Goal: Find contact information

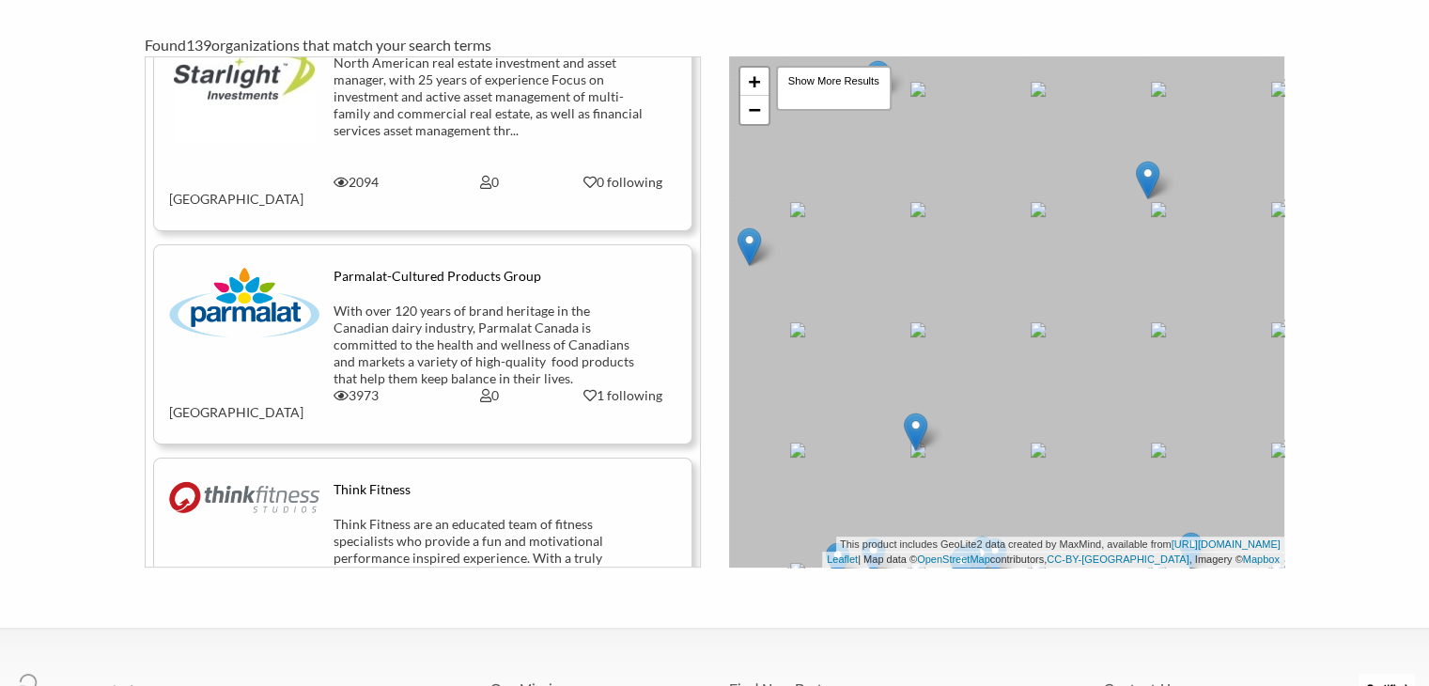
scroll to position [6129, 0]
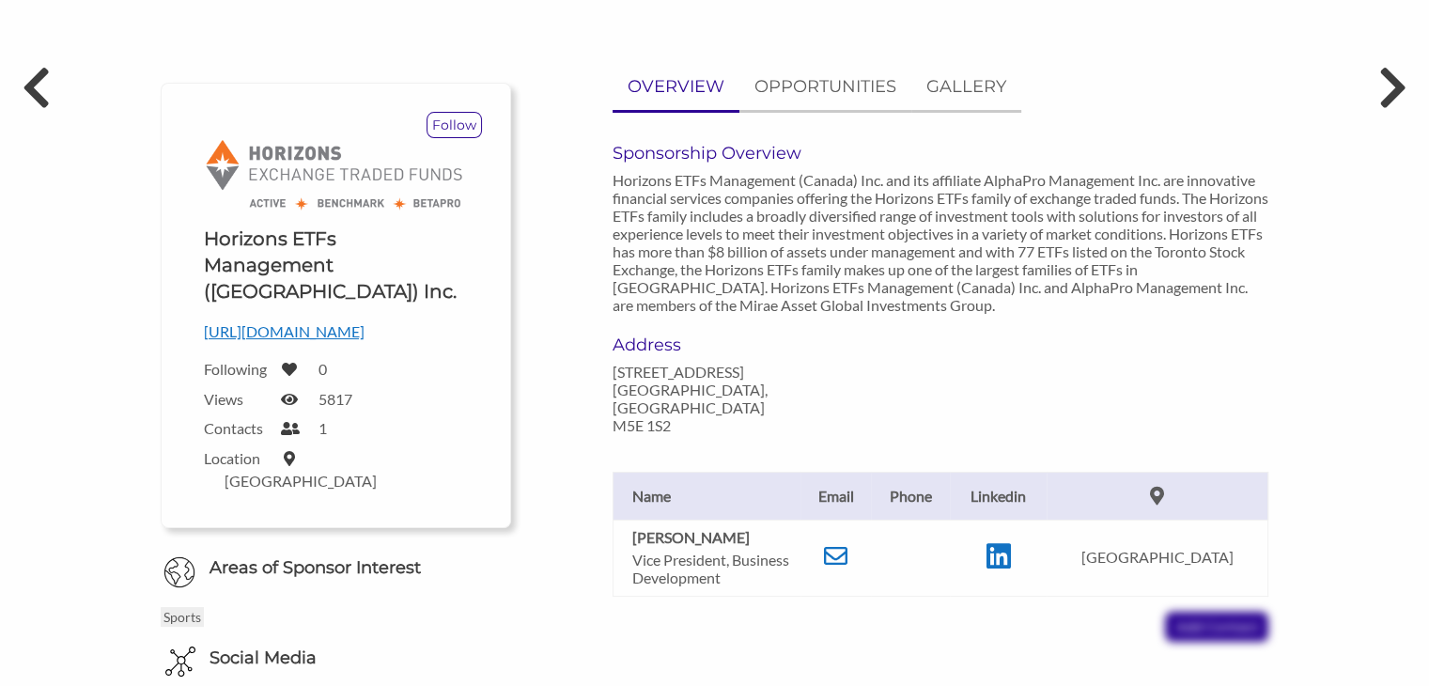
scroll to position [143, 0]
click at [848, 543] on icon at bounding box center [835, 554] width 23 height 23
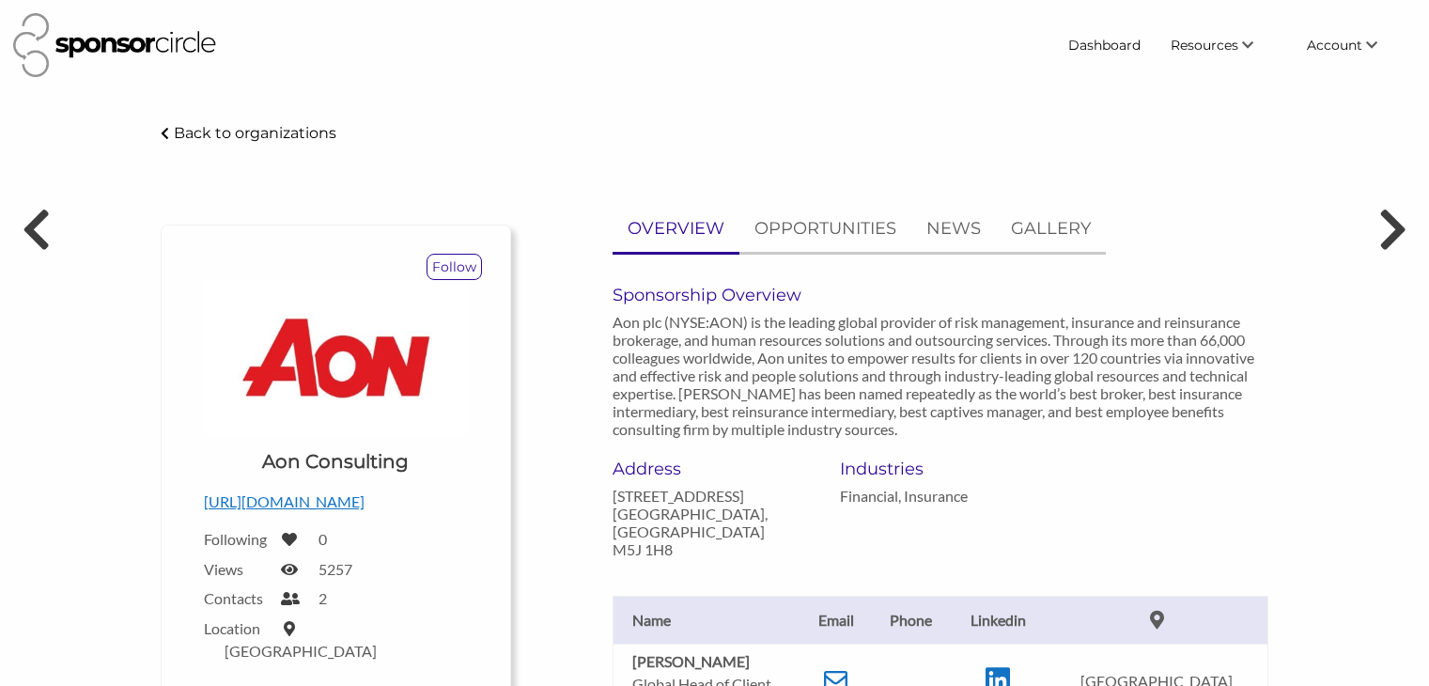
scroll to position [244, 0]
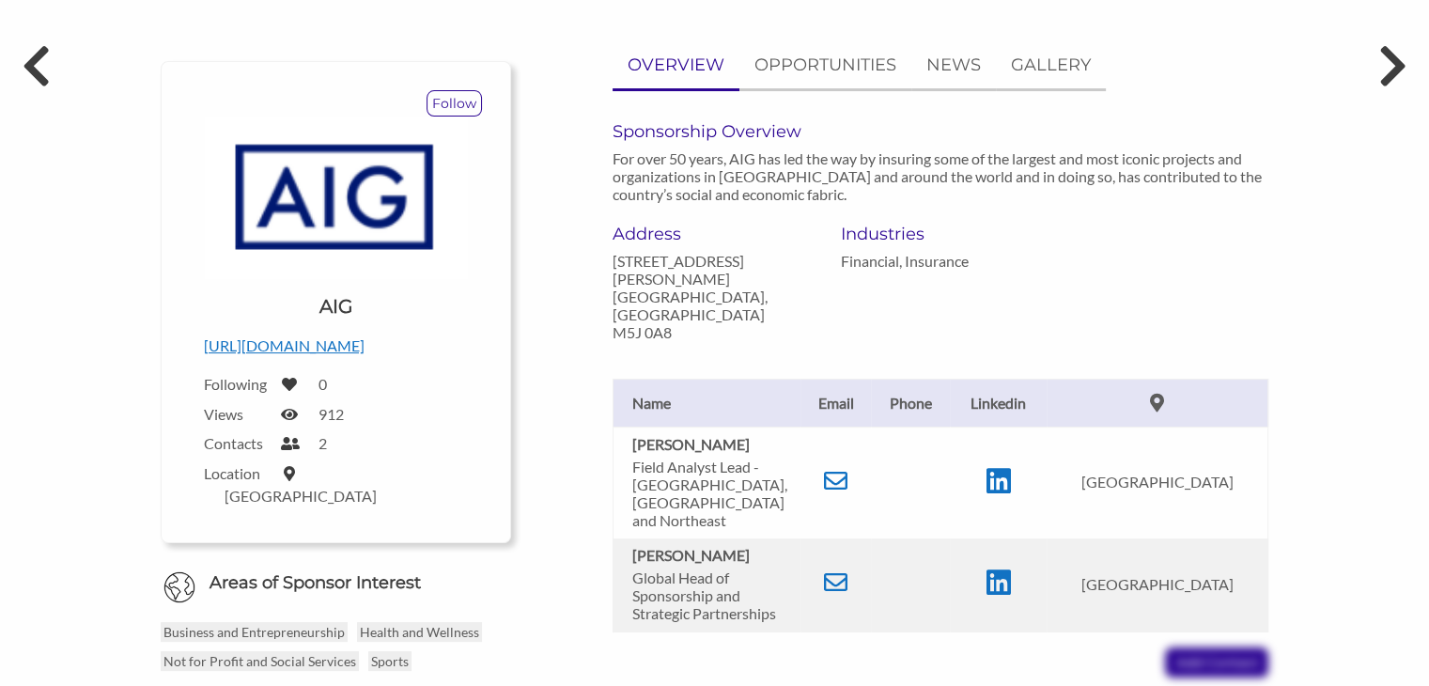
scroll to position [164, 0]
click at [836, 569] on icon at bounding box center [835, 580] width 23 height 23
drag, startPoint x: 733, startPoint y: 524, endPoint x: 625, endPoint y: 515, distance: 108.5
click at [625, 537] on td "Daniel Glantz Global Head of Sponsorship and Strategic Partnerships" at bounding box center [707, 584] width 188 height 94
copy b "Daniel Glantz"
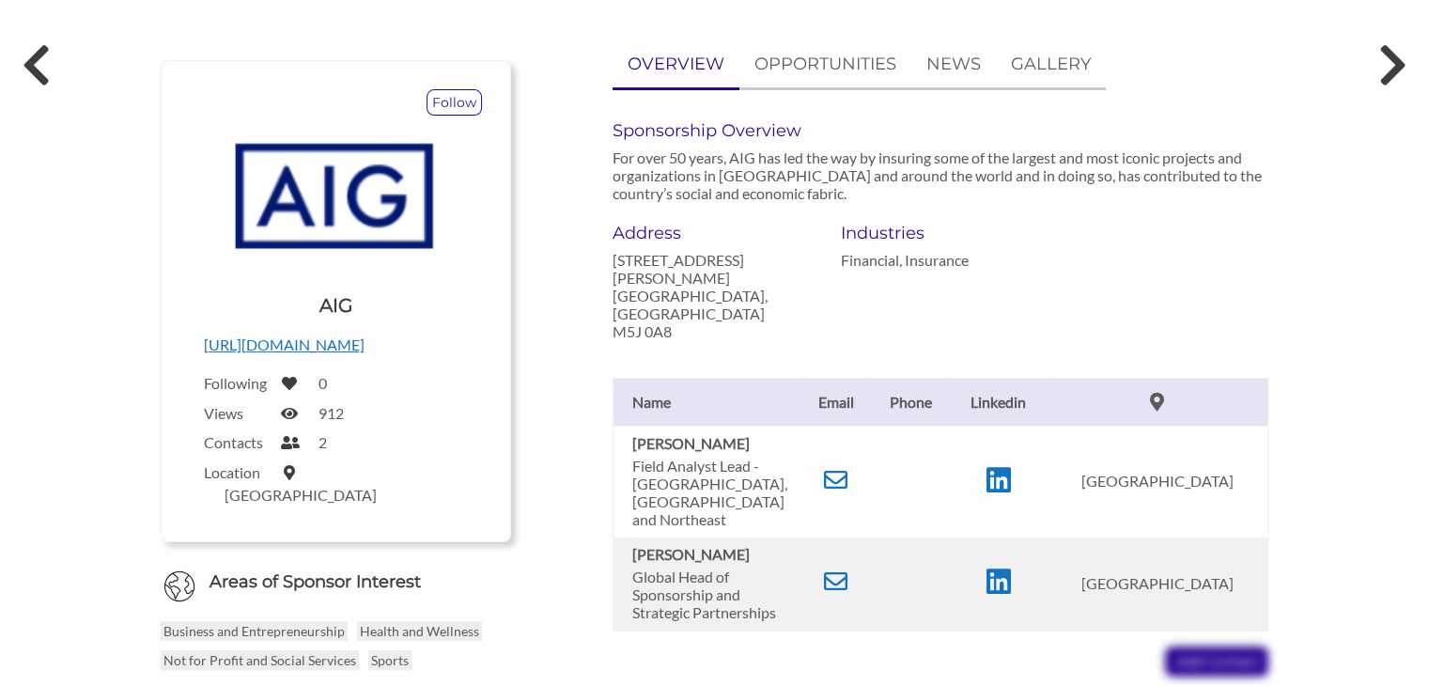
click at [747, 382] on th "Name" at bounding box center [707, 402] width 188 height 48
click at [838, 468] on icon at bounding box center [835, 479] width 23 height 23
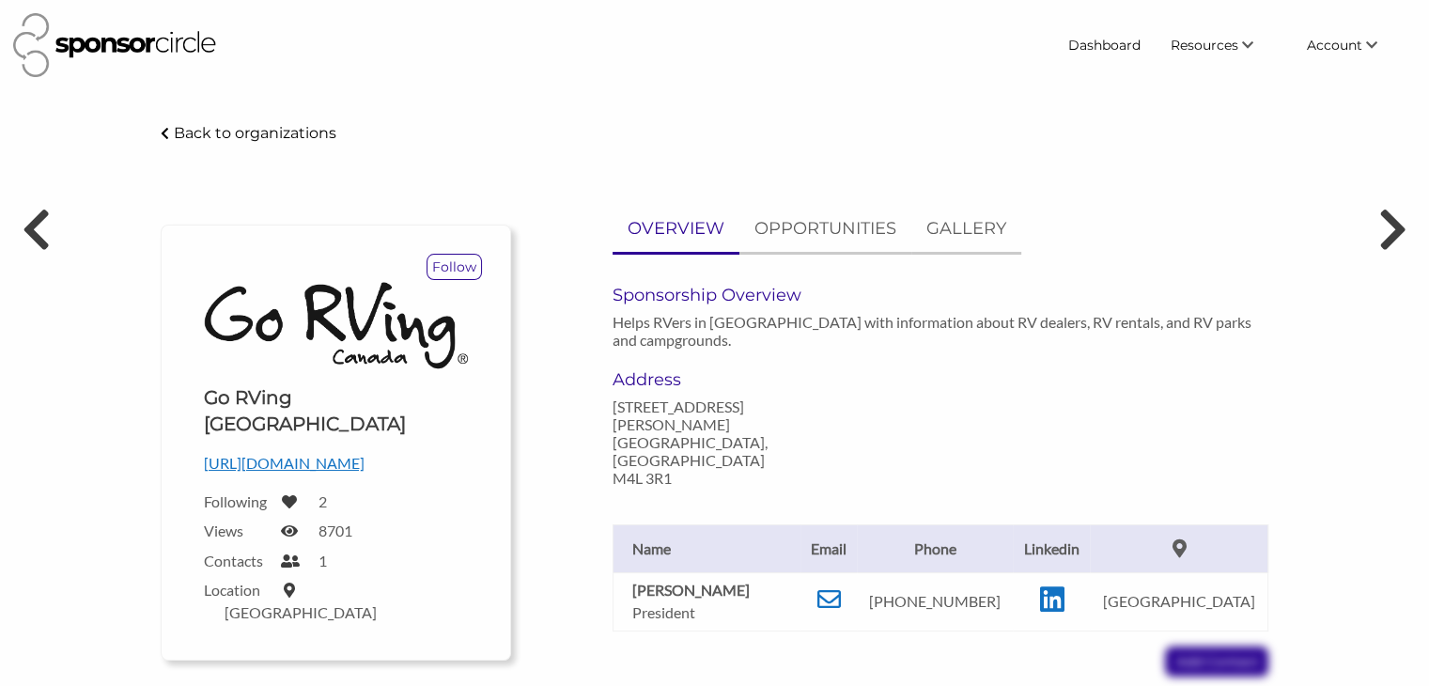
click at [293, 451] on p "http://www.gorving.ca" at bounding box center [336, 463] width 264 height 24
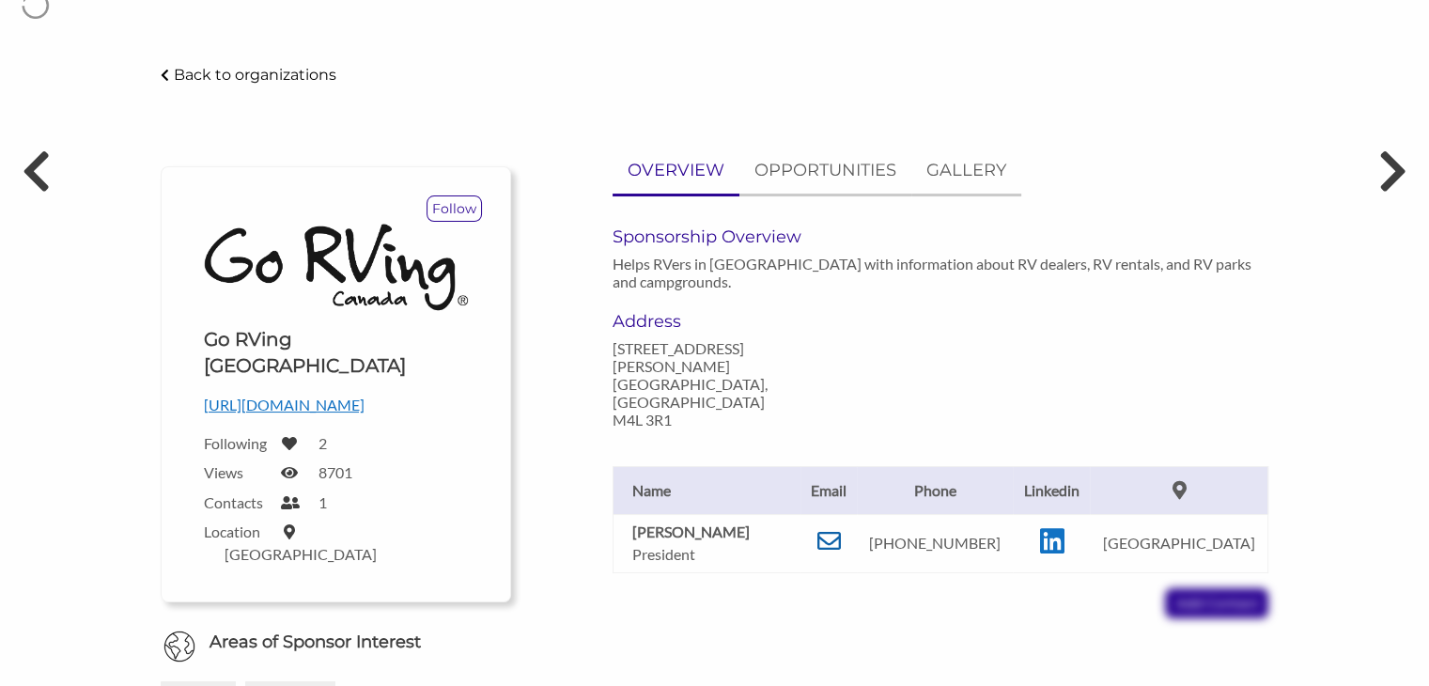
click at [840, 529] on icon at bounding box center [829, 540] width 23 height 23
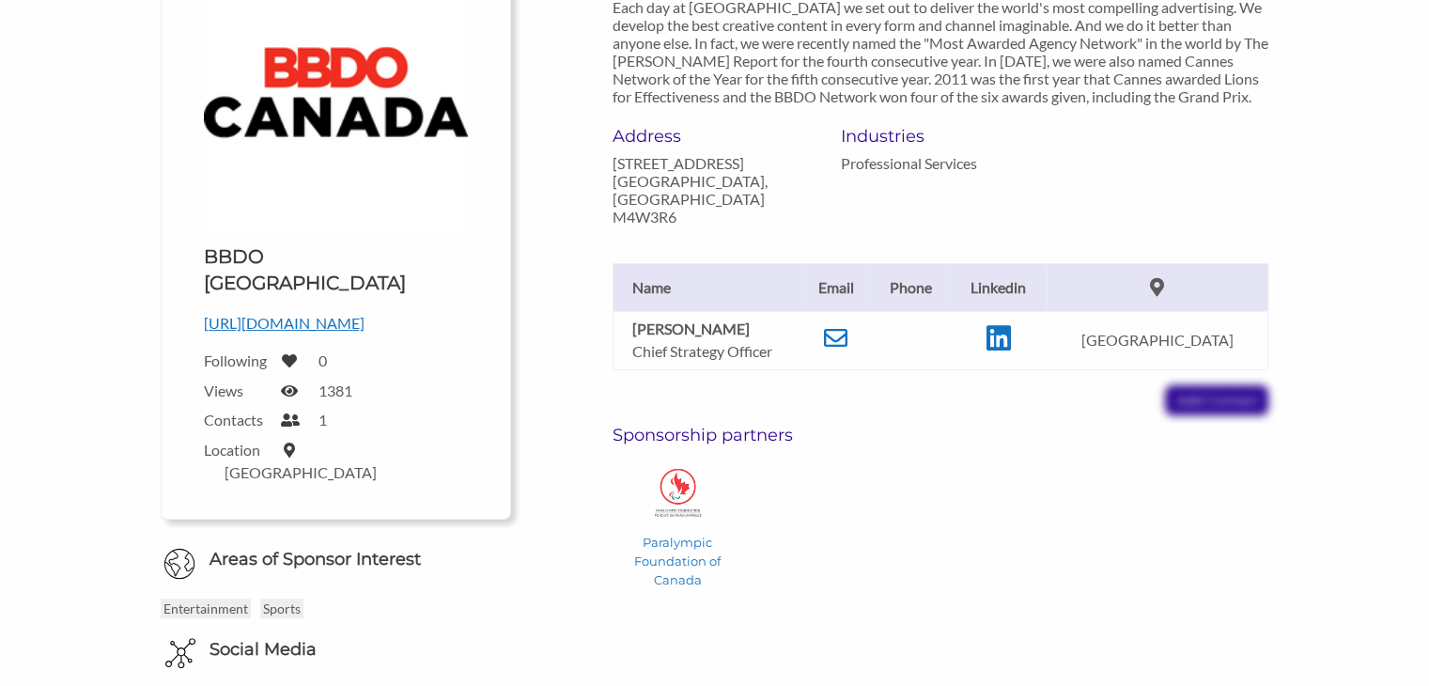
scroll to position [316, 0]
click at [846, 325] on icon at bounding box center [835, 336] width 23 height 23
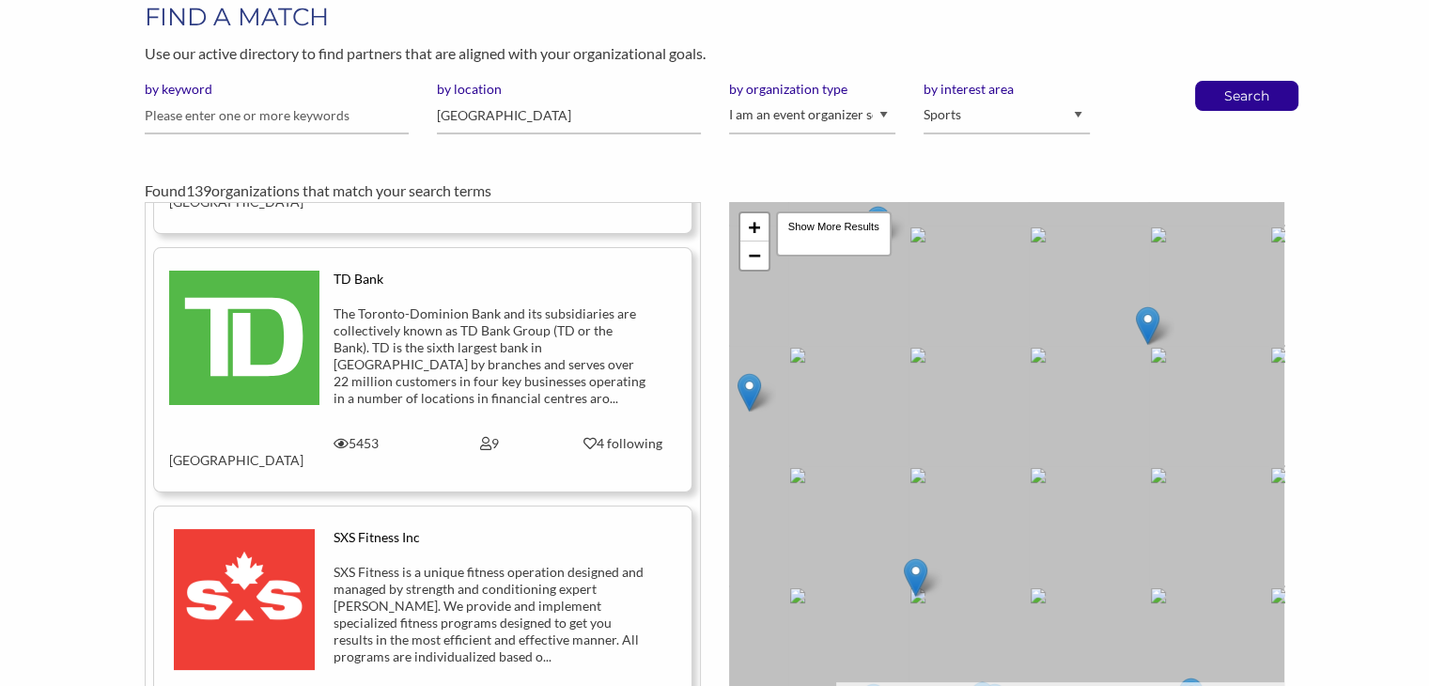
scroll to position [8694, 0]
